Goal: Task Accomplishment & Management: Complete application form

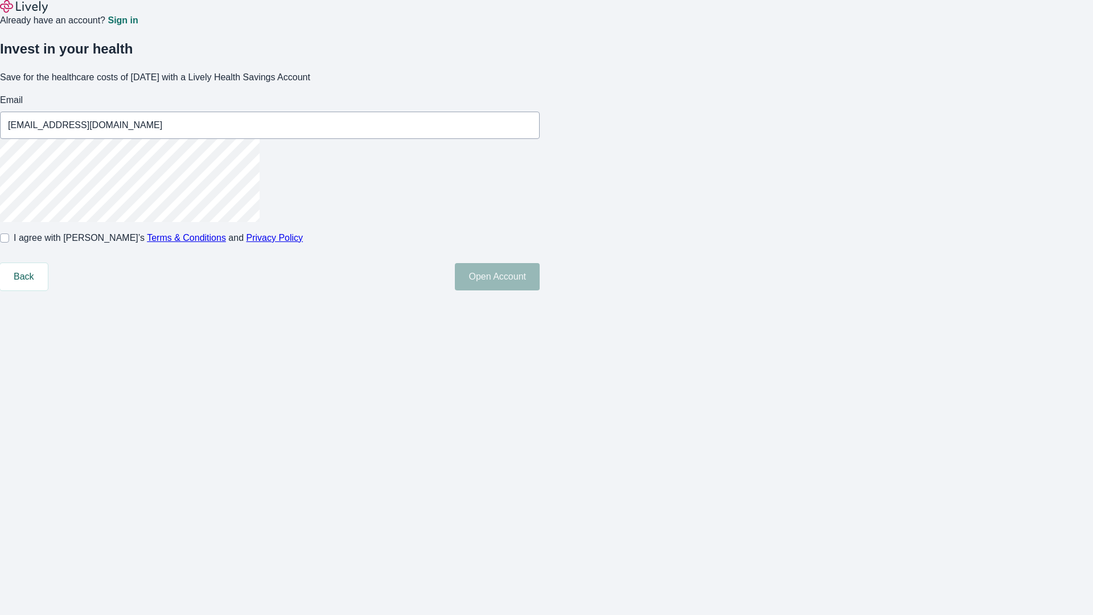
click at [9, 243] on input "I agree with Lively’s Terms & Conditions and Privacy Policy" at bounding box center [4, 237] width 9 height 9
checkbox input "true"
click at [540, 290] on button "Open Account" at bounding box center [497, 276] width 85 height 27
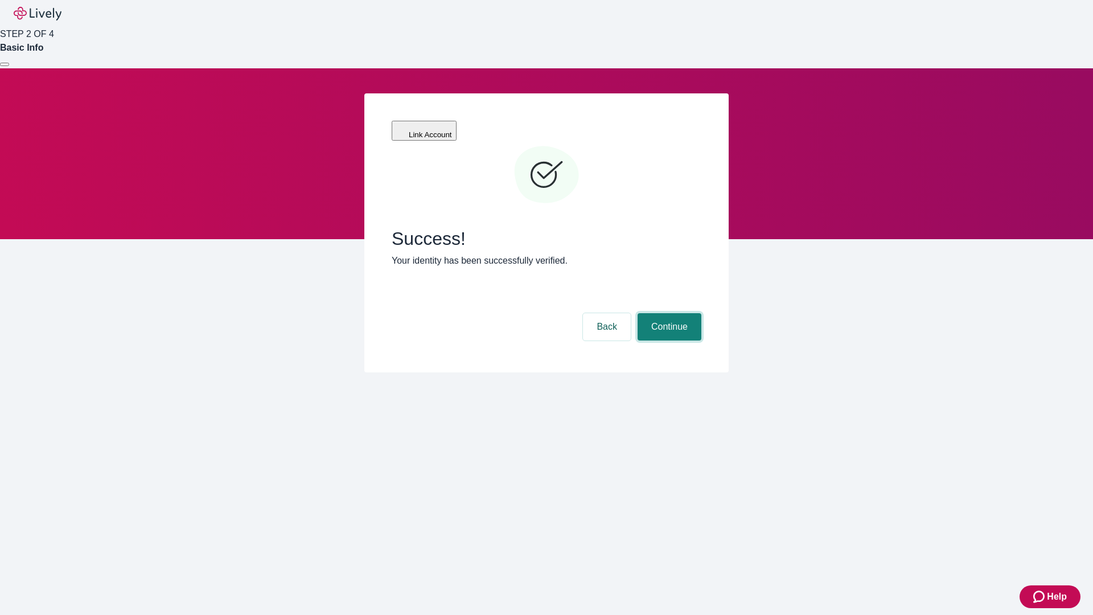
click at [668, 313] on button "Continue" at bounding box center [670, 326] width 64 height 27
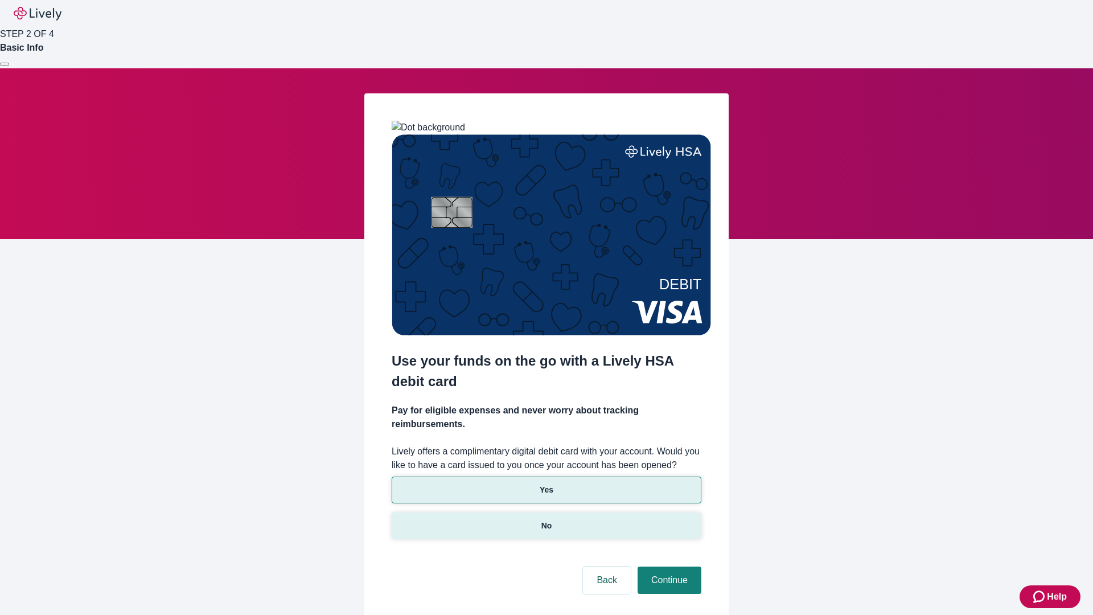
click at [546, 520] on p "No" at bounding box center [546, 526] width 11 height 12
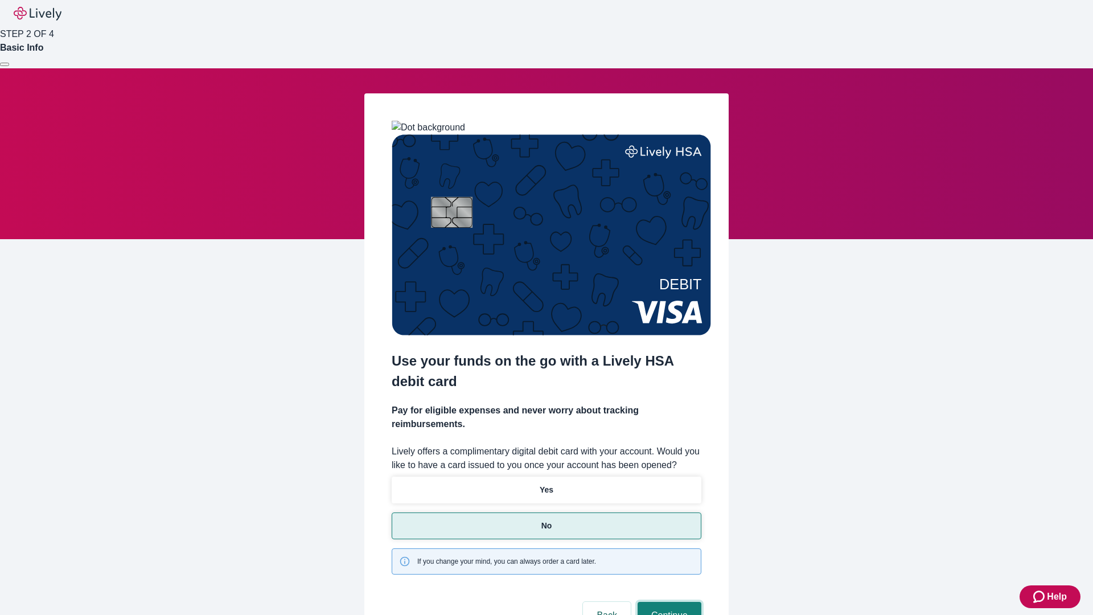
click at [668, 602] on button "Continue" at bounding box center [670, 615] width 64 height 27
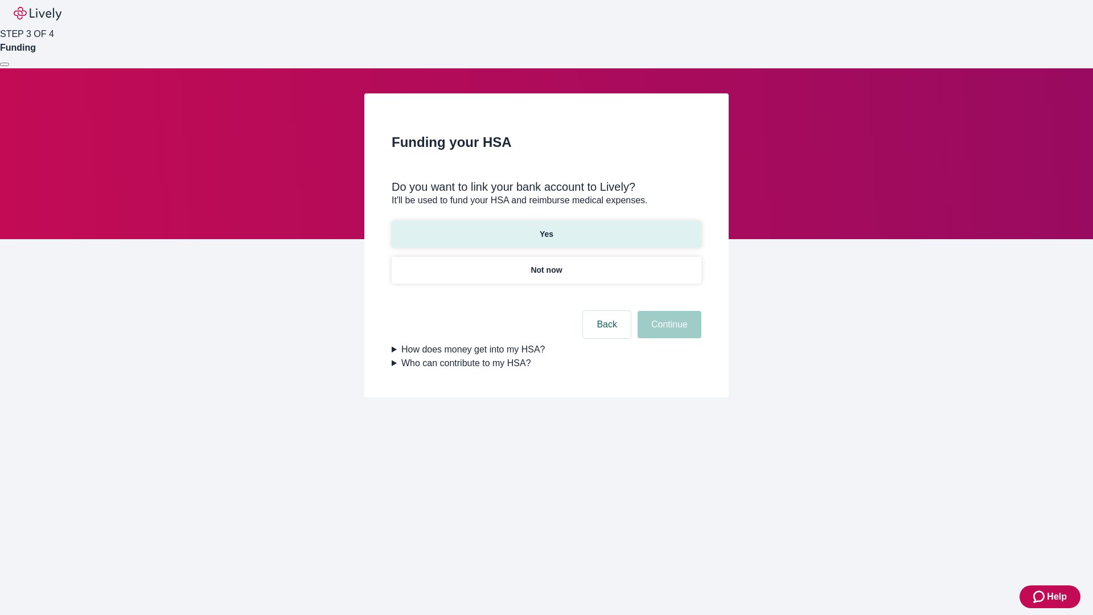
click at [546, 228] on p "Yes" at bounding box center [547, 234] width 14 height 12
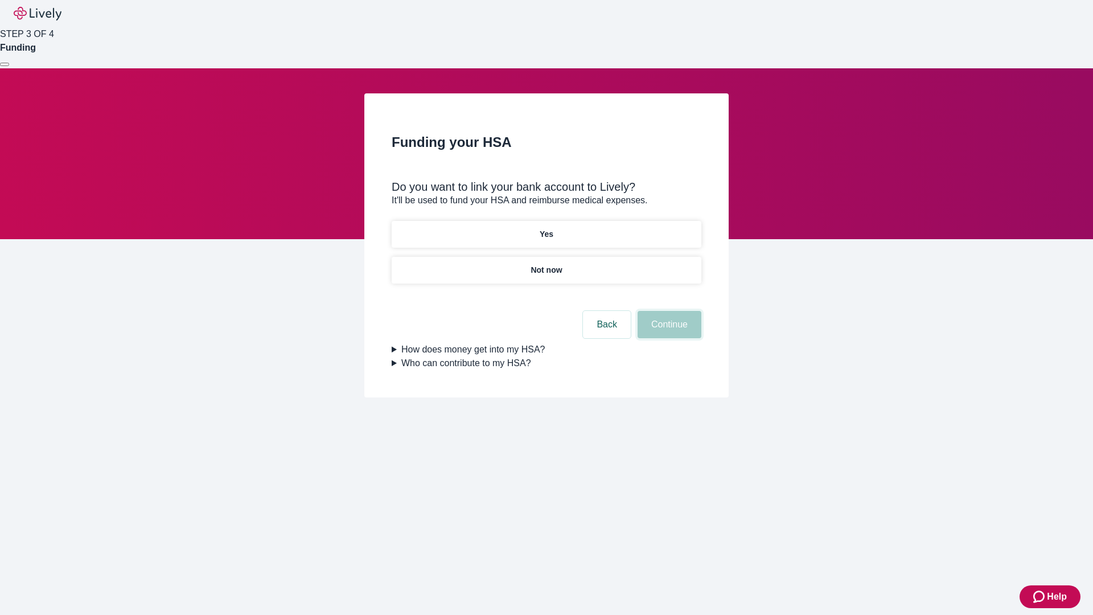
click at [668, 311] on button "Continue" at bounding box center [670, 324] width 64 height 27
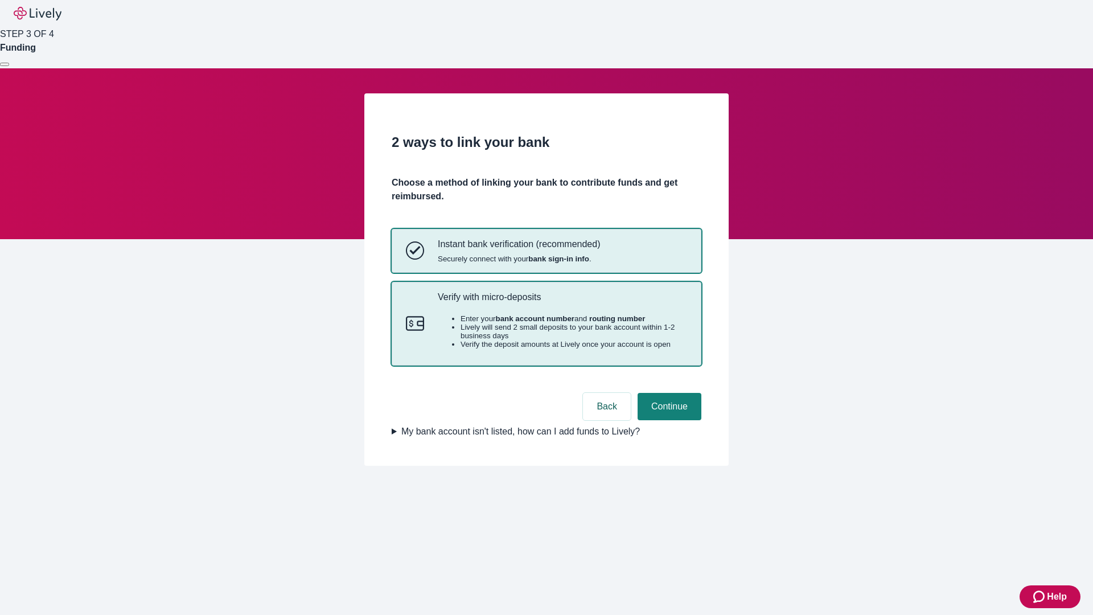
click at [562, 302] on p "Verify with micro-deposits" at bounding box center [562, 296] width 249 height 11
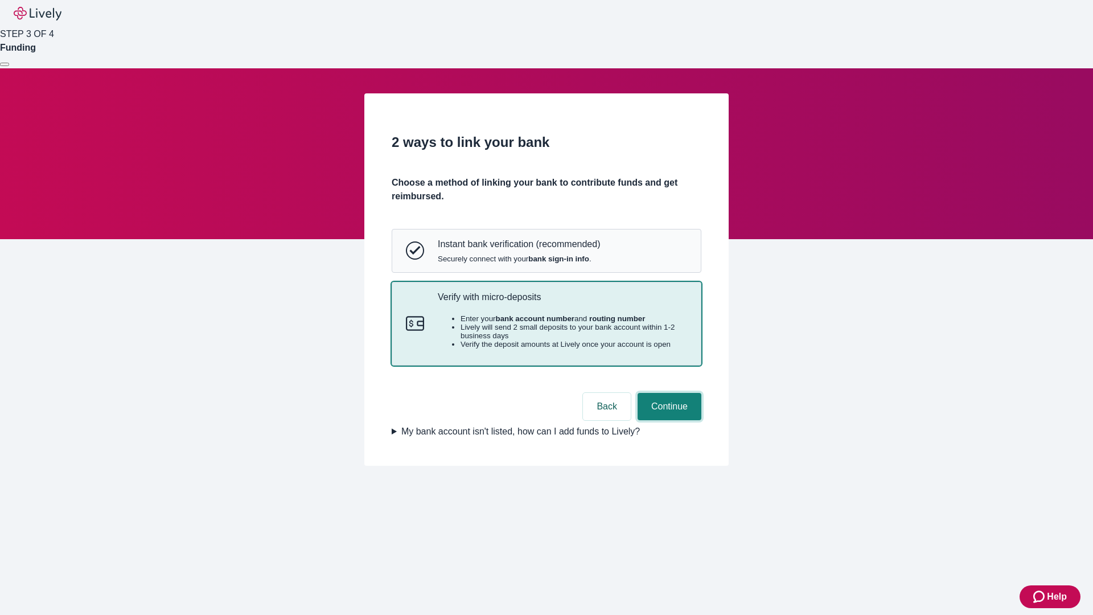
click at [668, 420] on button "Continue" at bounding box center [670, 406] width 64 height 27
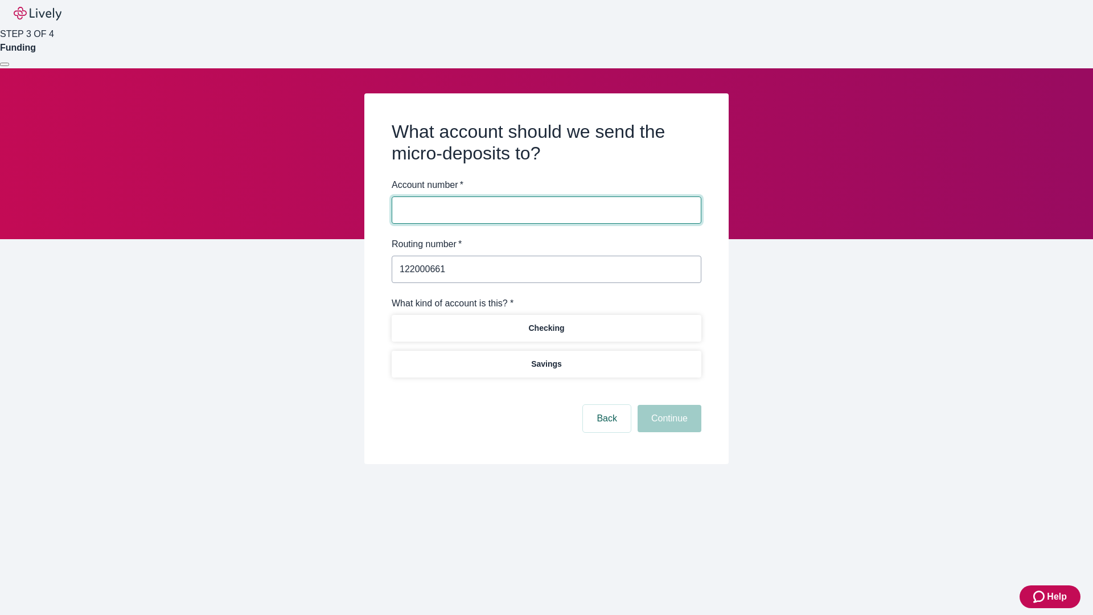
type input "122000661"
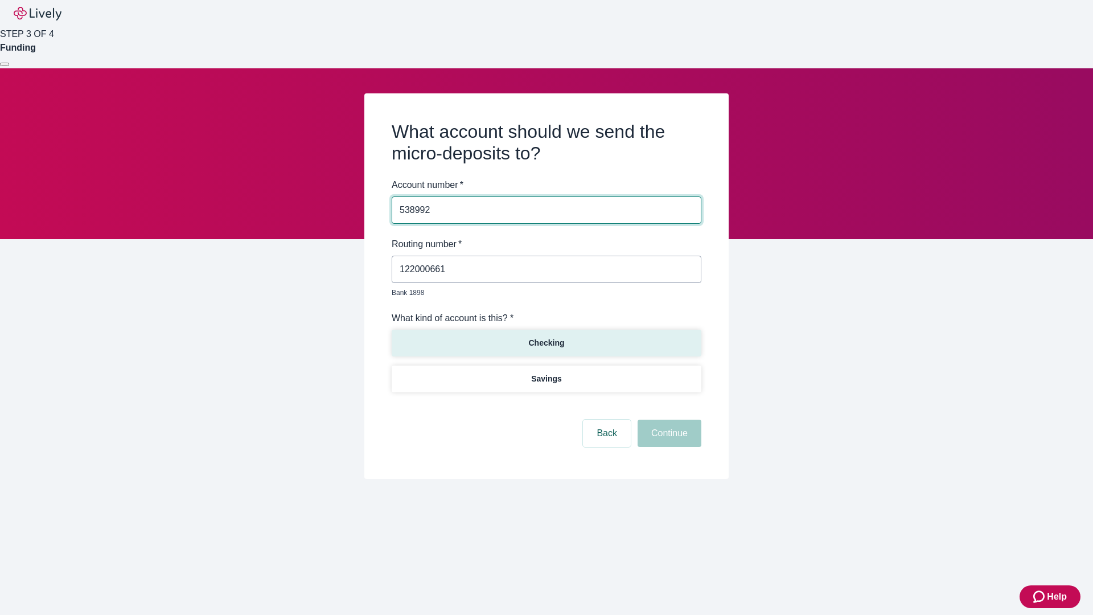
type input "538992"
click at [546, 337] on p "Checking" at bounding box center [546, 343] width 36 height 12
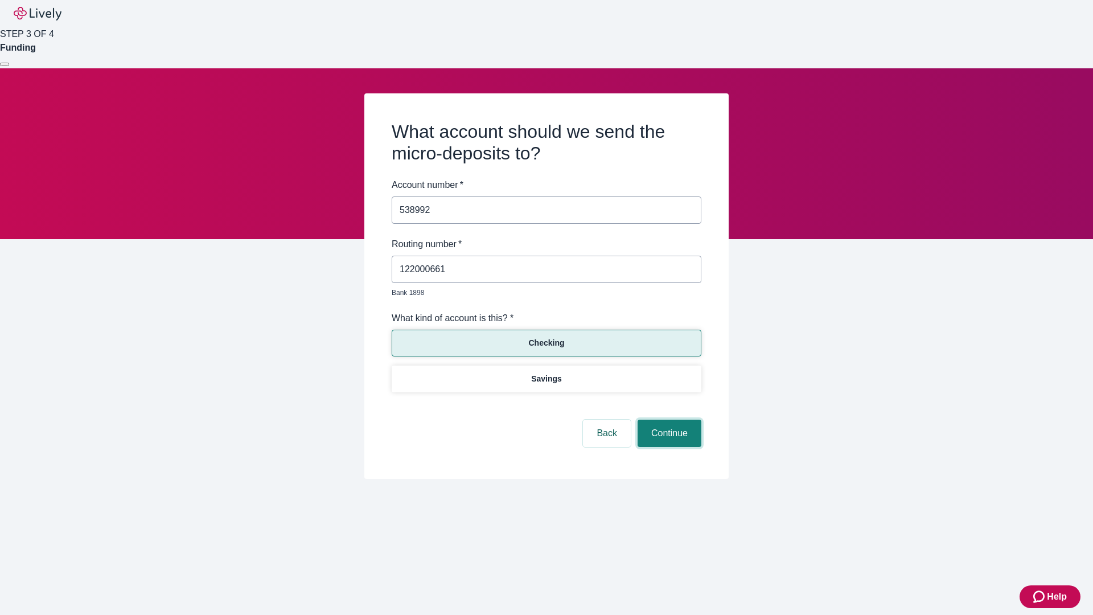
click at [668, 420] on button "Continue" at bounding box center [670, 433] width 64 height 27
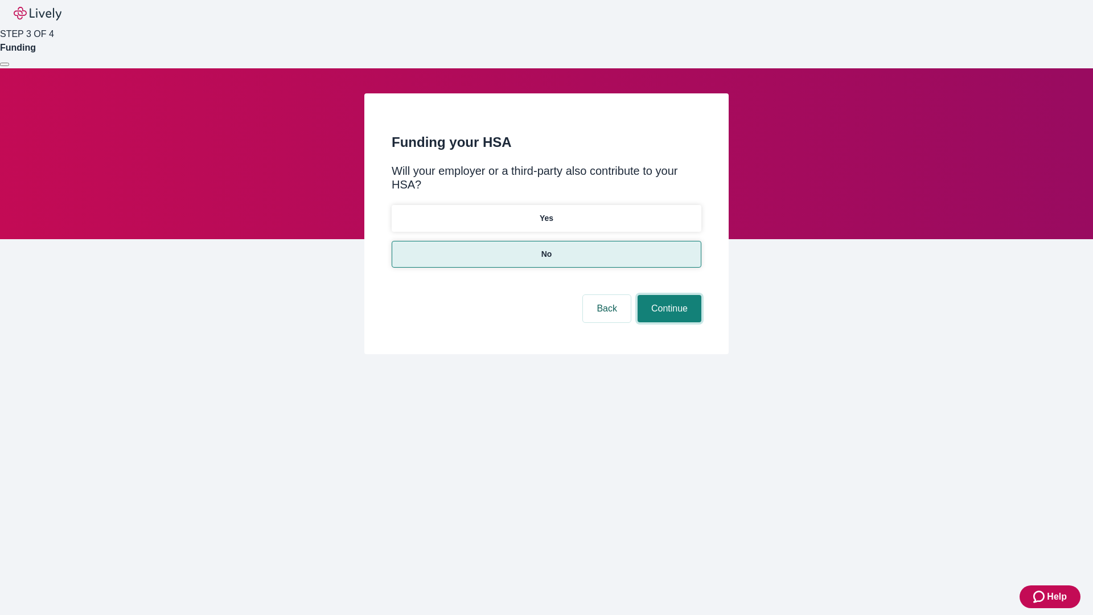
click at [668, 295] on button "Continue" at bounding box center [670, 308] width 64 height 27
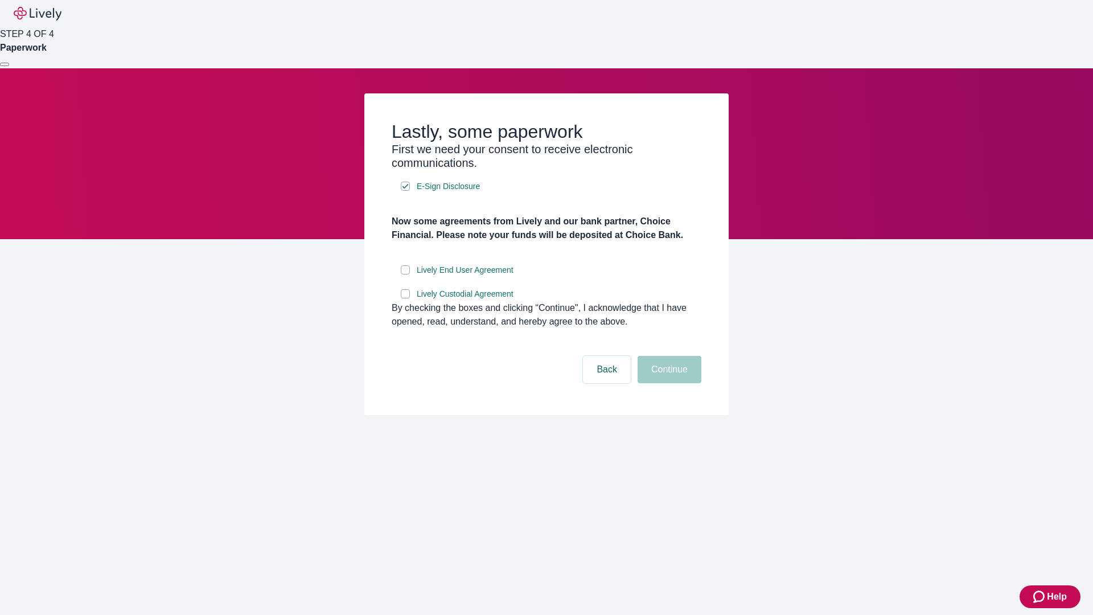
click at [405, 274] on input "Lively End User Agreement" at bounding box center [405, 269] width 9 height 9
checkbox input "true"
click at [405, 298] on input "Lively Custodial Agreement" at bounding box center [405, 293] width 9 height 9
checkbox input "true"
click at [668, 383] on button "Continue" at bounding box center [670, 369] width 64 height 27
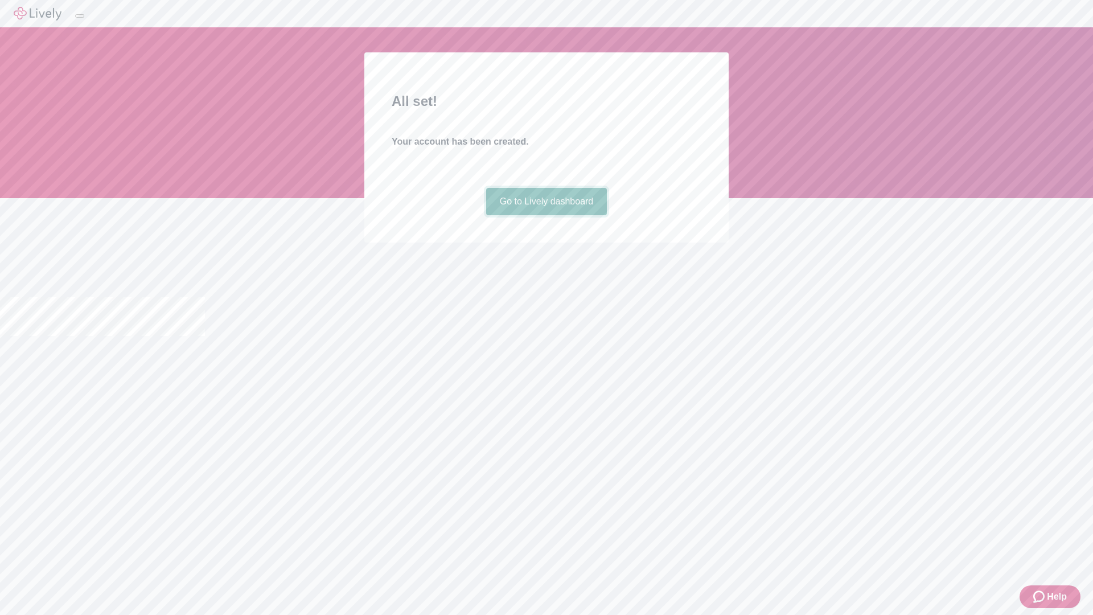
click at [546, 215] on link "Go to Lively dashboard" at bounding box center [546, 201] width 121 height 27
